Goal: Information Seeking & Learning: Understand process/instructions

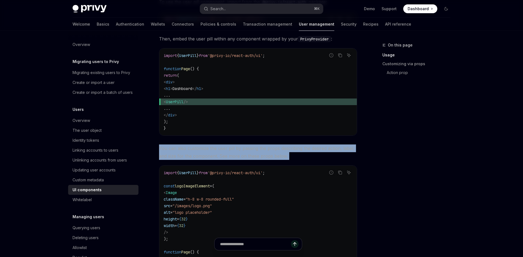
scroll to position [285, 0]
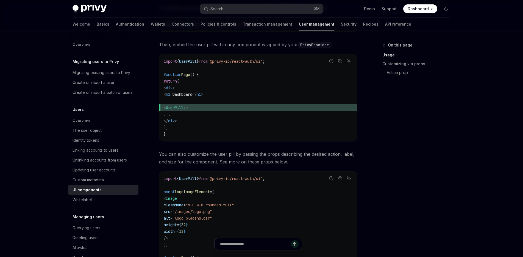
click at [372, 162] on div "On this page Usage Customizing via props Action prop" at bounding box center [414, 149] width 84 height 215
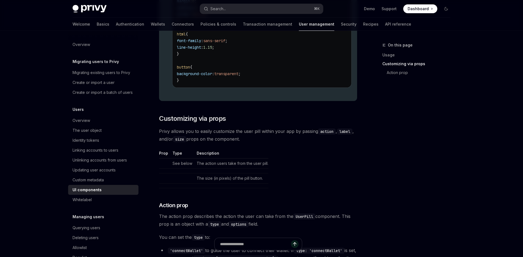
scroll to position [692, 0]
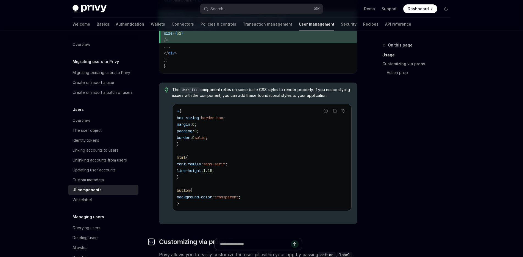
click at [155, 238] on div "Navigate to header" at bounding box center [151, 241] width 7 height 7
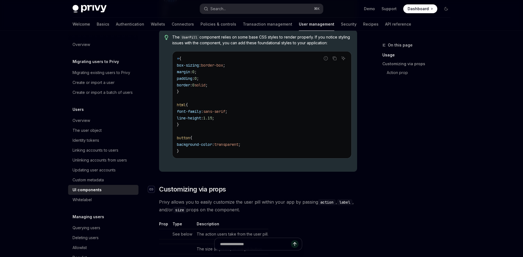
scroll to position [616, 0]
click at [180, 184] on span "Customizing via props" at bounding box center [192, 188] width 67 height 9
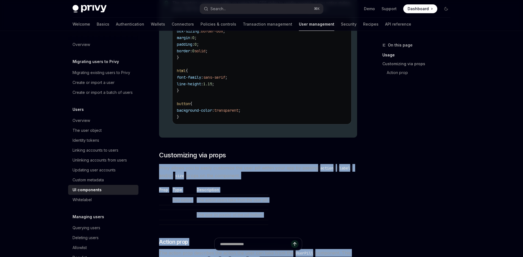
scroll to position [745, 0]
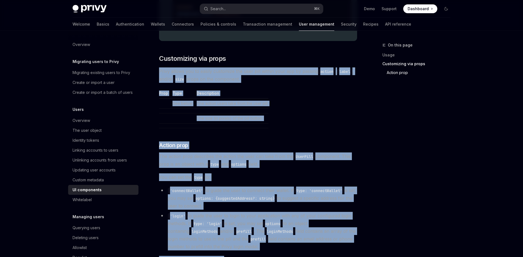
drag, startPoint x: 178, startPoint y: 48, endPoint x: 266, endPoint y: 182, distance: 160.0
copy div "Lorem ipsumd sit am consec adipiscin eli sedd eius tempor inci utl et dolorem a…"
click at [393, 125] on div "On this page Usage Customizing via props Action prop" at bounding box center [414, 149] width 84 height 215
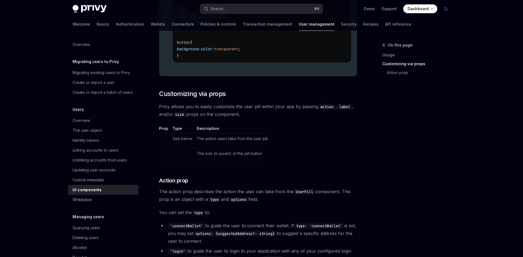
scroll to position [711, 0]
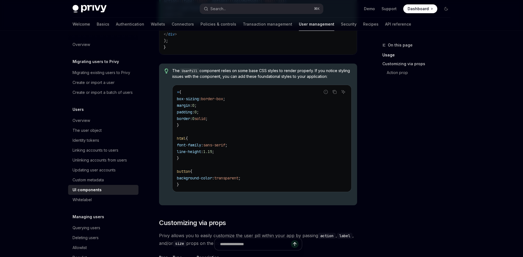
click at [383, 59] on link "Customizing via props" at bounding box center [419, 63] width 73 height 9
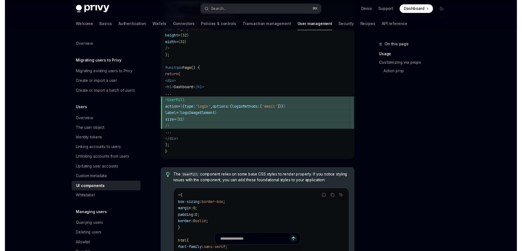
scroll to position [467, 0]
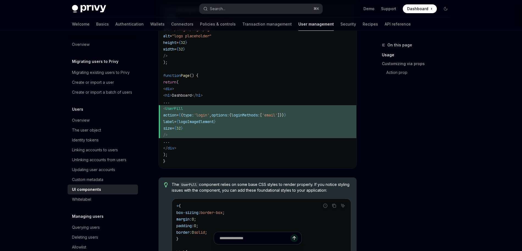
type textarea "*"
